Goal: Transaction & Acquisition: Purchase product/service

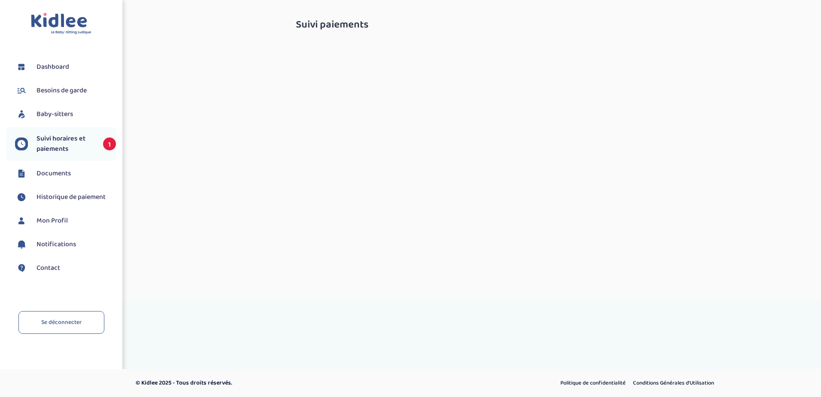
select select "septembre 2025"
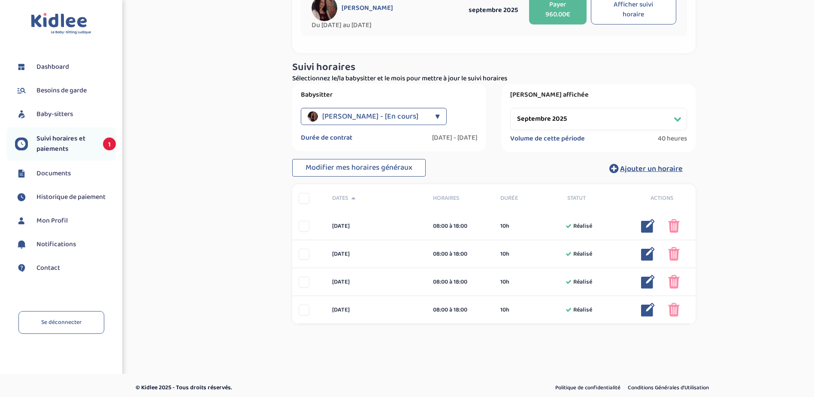
scroll to position [83, 0]
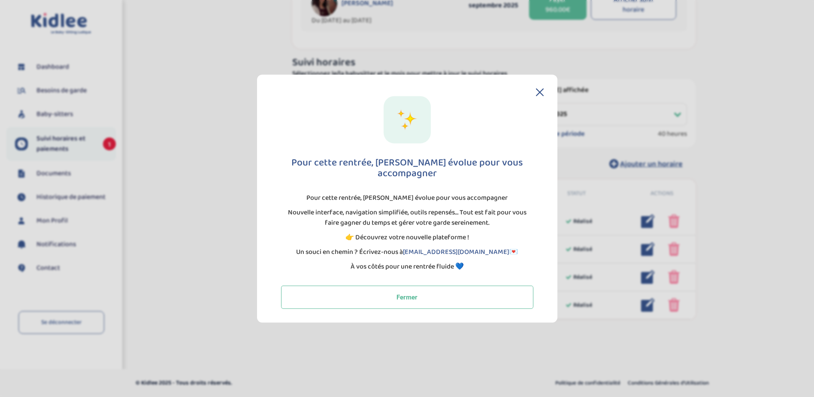
click at [537, 82] on div "Pour cette rentrée, Kidlee évolue pour vous accompagner Pour cette rentrée, Kid…" at bounding box center [407, 199] width 301 height 248
click at [537, 91] on div "Pour cette rentrée, Kidlee évolue pour vous accompagner Pour cette rentrée, Kid…" at bounding box center [407, 199] width 301 height 248
click at [423, 294] on button "Fermer" at bounding box center [407, 296] width 252 height 23
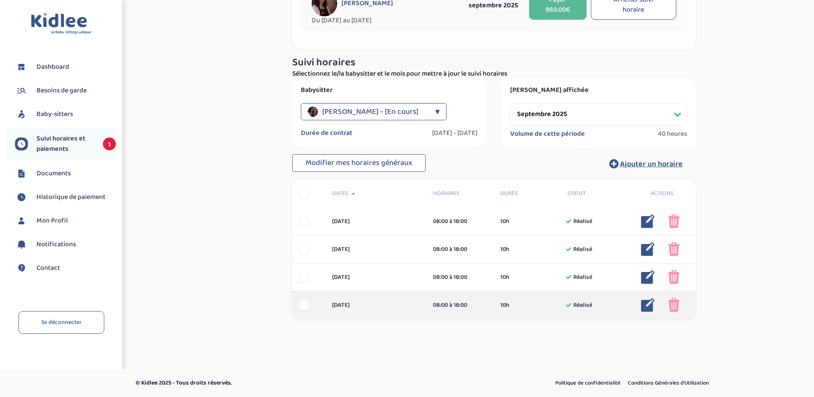
click at [650, 301] on img at bounding box center [648, 305] width 14 height 14
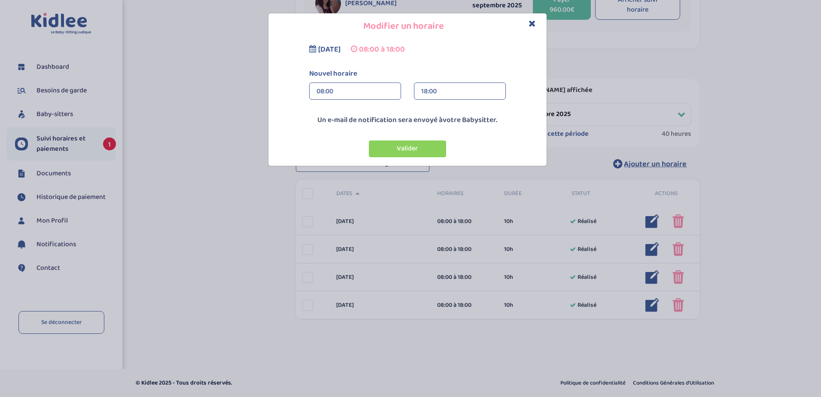
click at [534, 23] on icon "Close" at bounding box center [531, 23] width 7 height 9
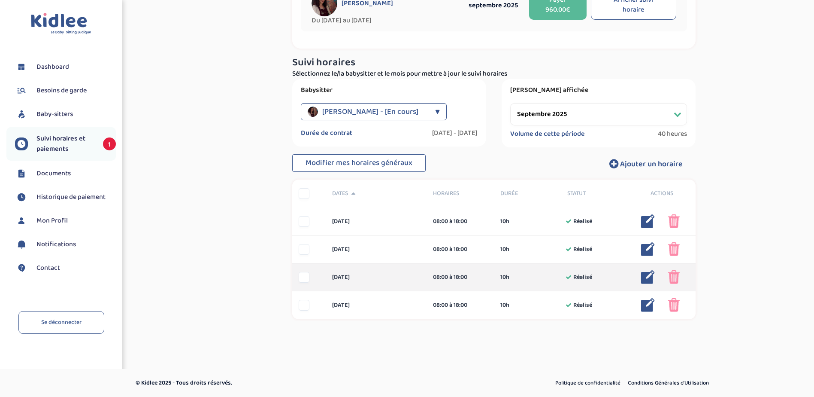
click at [305, 279] on div at bounding box center [304, 277] width 11 height 11
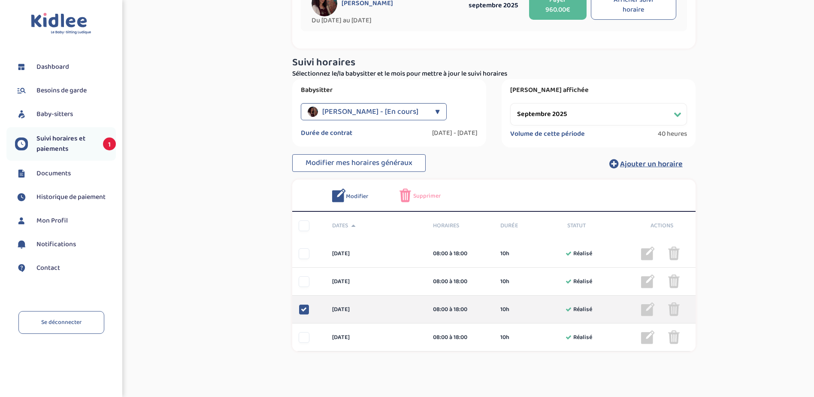
click at [306, 303] on div "mercredi 17 sep 08:00 à 18:00 10h Réalisé 10h Réalisé ... Modifier Supprimer" at bounding box center [494, 309] width 404 height 28
click at [305, 311] on icon at bounding box center [304, 309] width 6 height 6
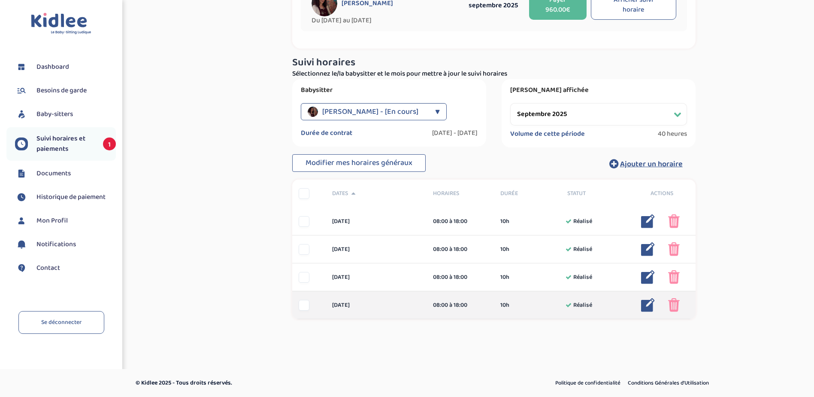
click at [676, 310] on img at bounding box center [674, 305] width 12 height 14
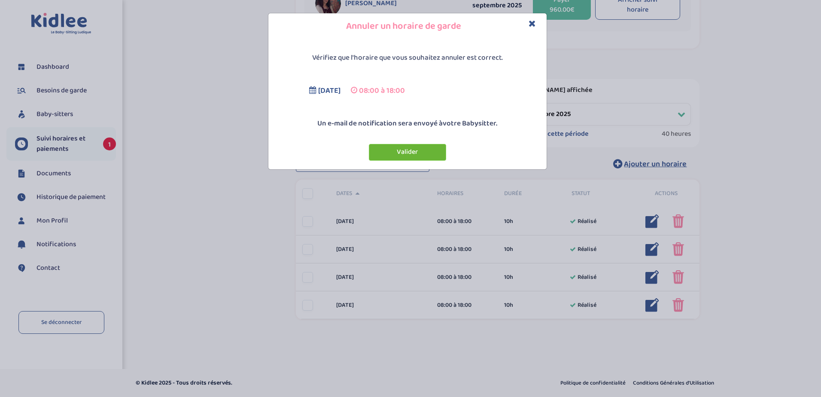
click at [440, 151] on button "Valider" at bounding box center [407, 152] width 77 height 17
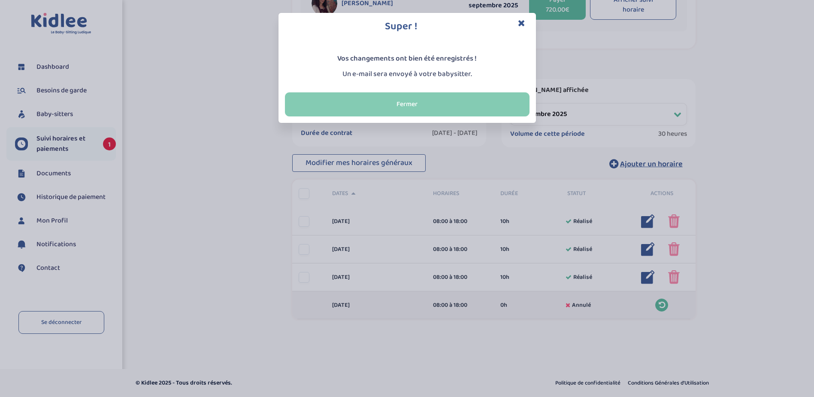
click at [438, 98] on button "Fermer" at bounding box center [407, 104] width 245 height 24
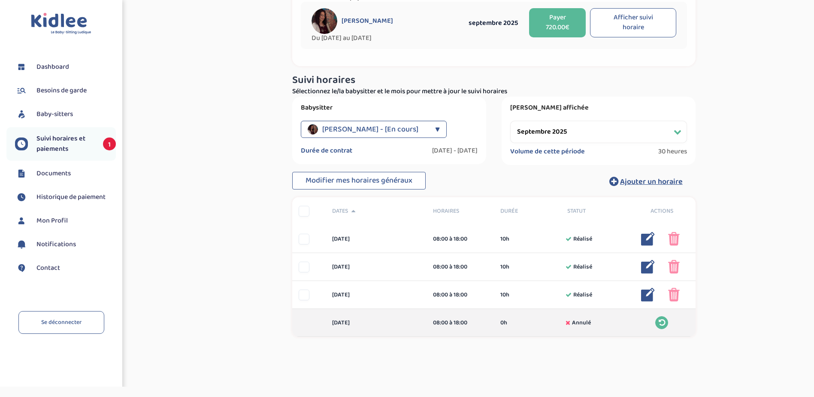
scroll to position [40, 0]
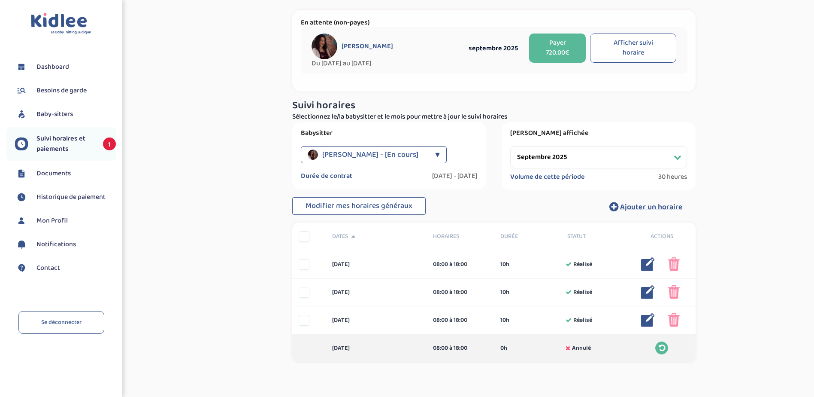
click at [558, 45] on button "Payer 720.00€" at bounding box center [557, 47] width 57 height 29
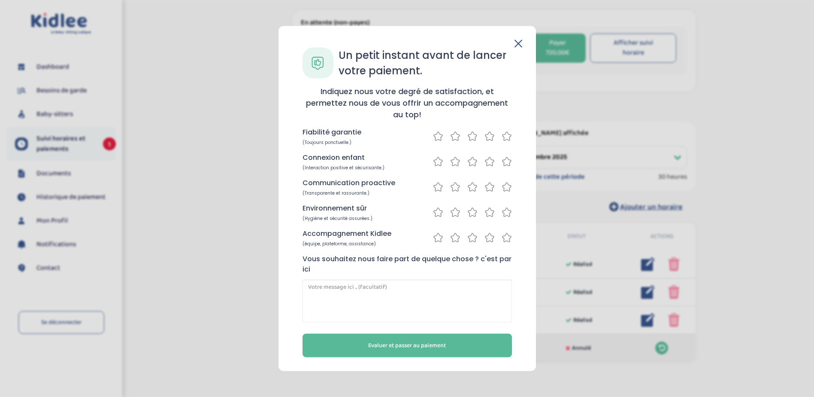
click at [517, 40] on icon at bounding box center [519, 44] width 8 height 8
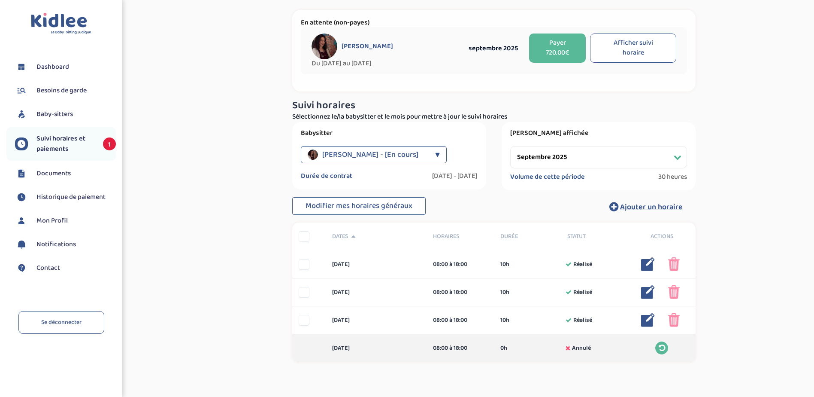
click at [546, 45] on button "Payer 720.00€" at bounding box center [557, 47] width 57 height 29
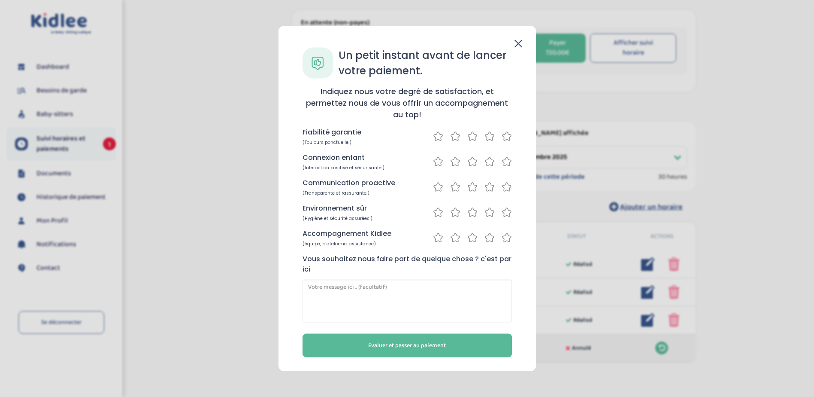
click at [505, 141] on icon at bounding box center [507, 136] width 10 height 11
click at [509, 161] on icon at bounding box center [507, 161] width 10 height 11
click at [492, 187] on icon at bounding box center [490, 187] width 10 height 11
click at [493, 211] on icon at bounding box center [490, 212] width 9 height 9
click at [490, 159] on icon at bounding box center [490, 161] width 9 height 9
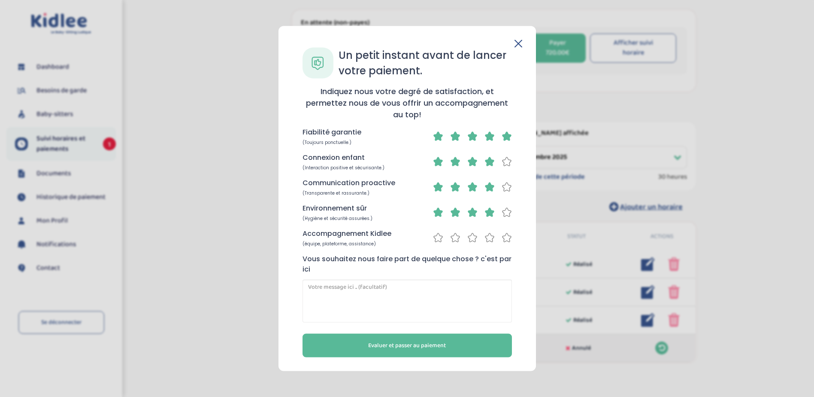
click at [509, 240] on icon at bounding box center [507, 237] width 10 height 11
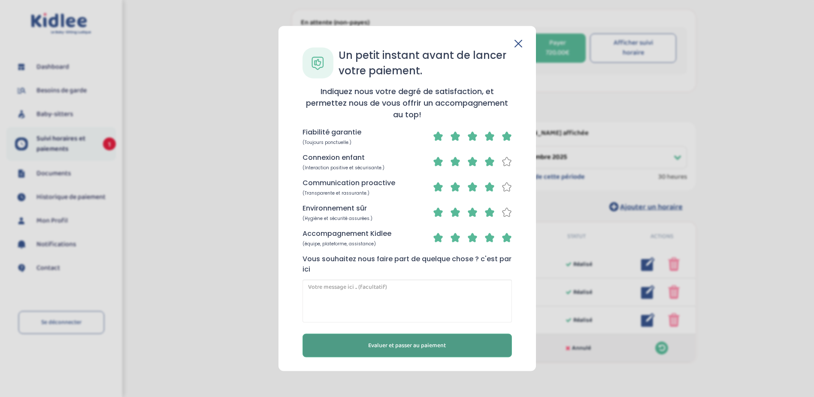
click at [474, 343] on button "Evaluer et passer au paiement" at bounding box center [407, 346] width 209 height 24
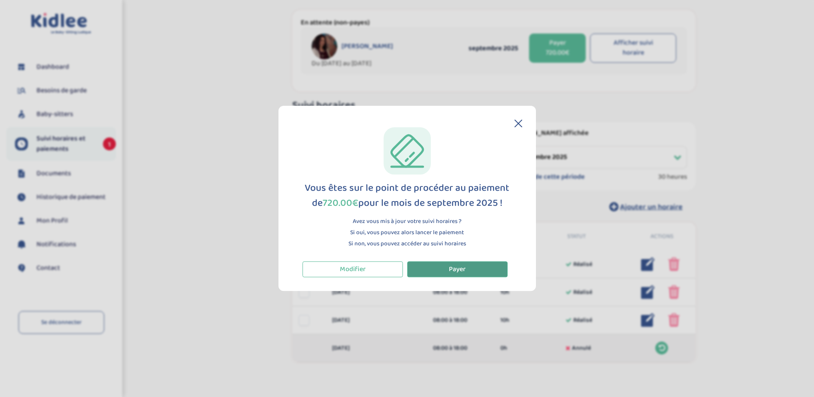
click at [428, 271] on button "Payer" at bounding box center [457, 269] width 100 height 16
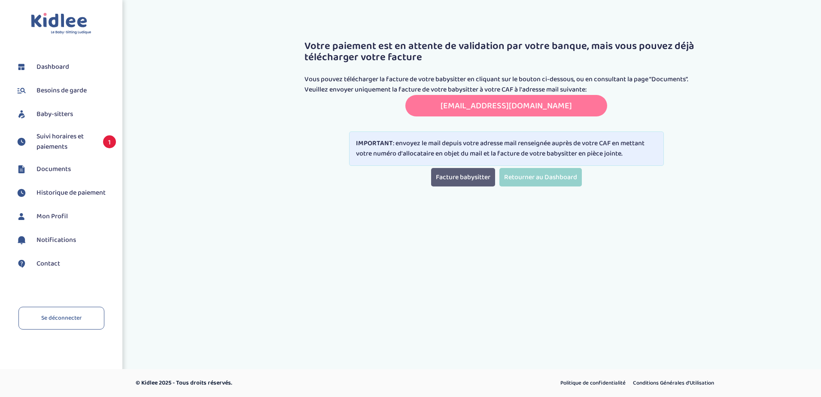
click at [479, 179] on link "Facture babysitter" at bounding box center [463, 177] width 64 height 18
drag, startPoint x: 557, startPoint y: 173, endPoint x: 545, endPoint y: 170, distance: 12.2
click at [557, 173] on link "Retourner au Dashboard" at bounding box center [540, 177] width 82 height 18
